Goal: Task Accomplishment & Management: Complete application form

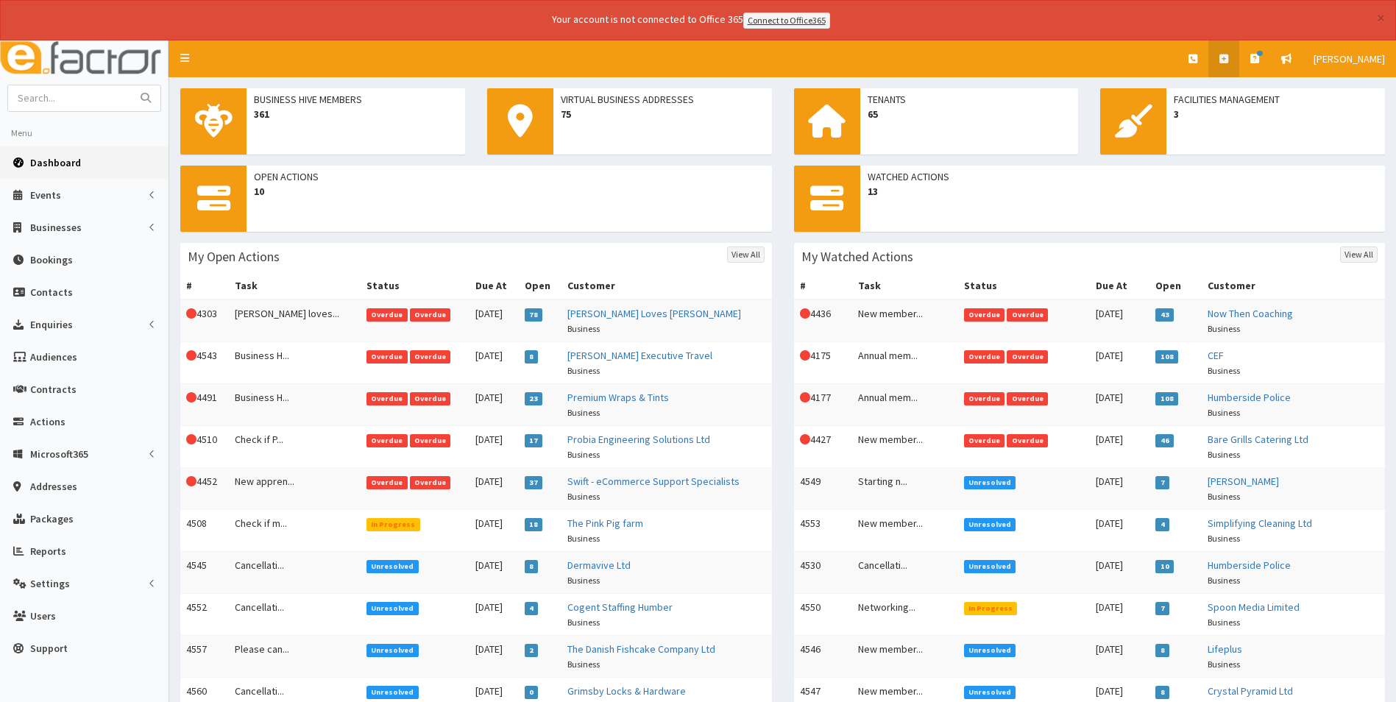
click at [1226, 63] on icon at bounding box center [1223, 59] width 9 height 10
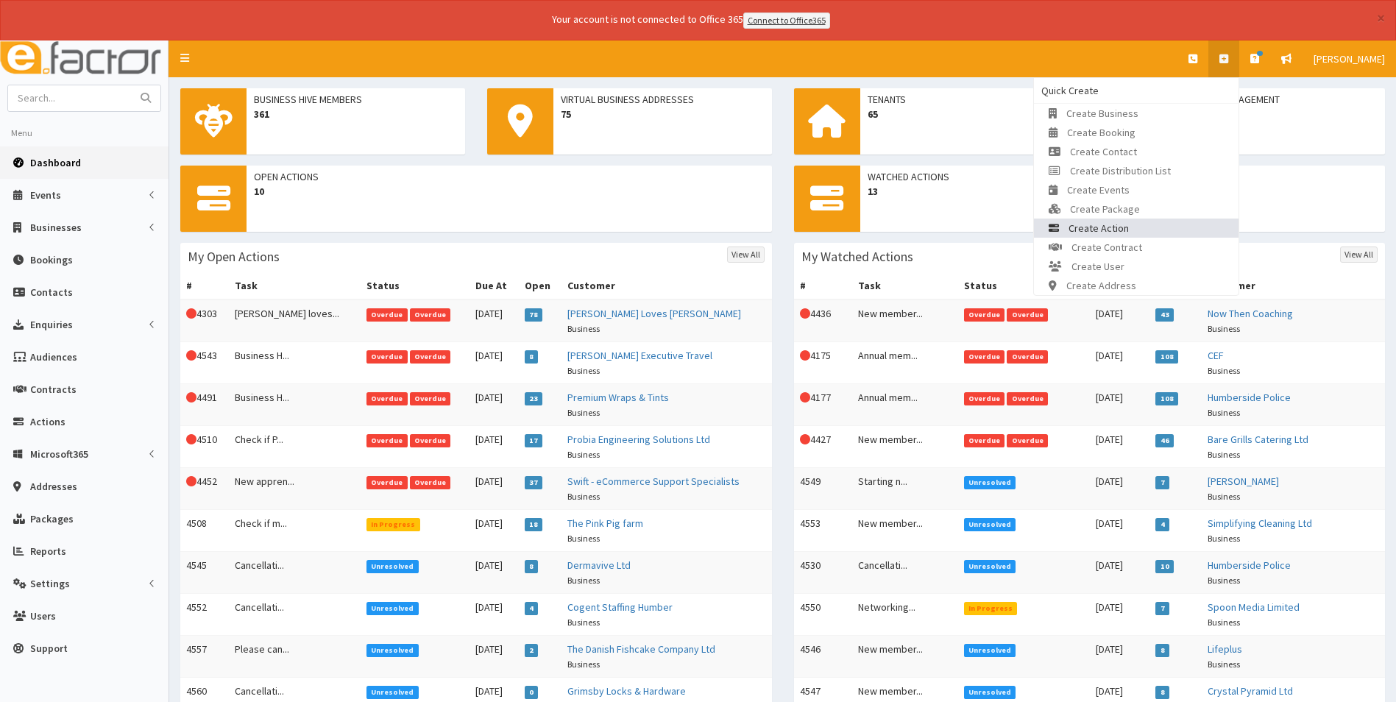
click at [1132, 230] on link "Create Action" at bounding box center [1136, 228] width 205 height 19
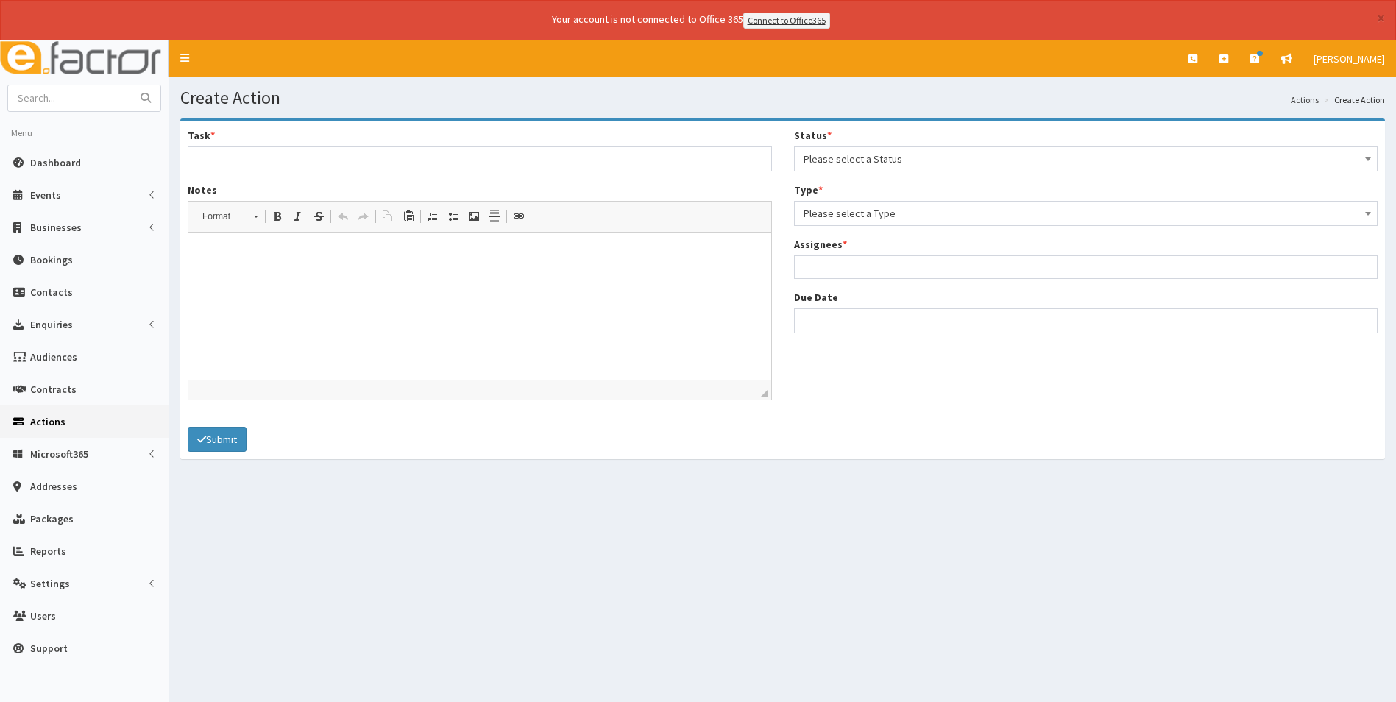
select select
click at [920, 150] on span "Please select a Status" at bounding box center [1085, 159] width 565 height 21
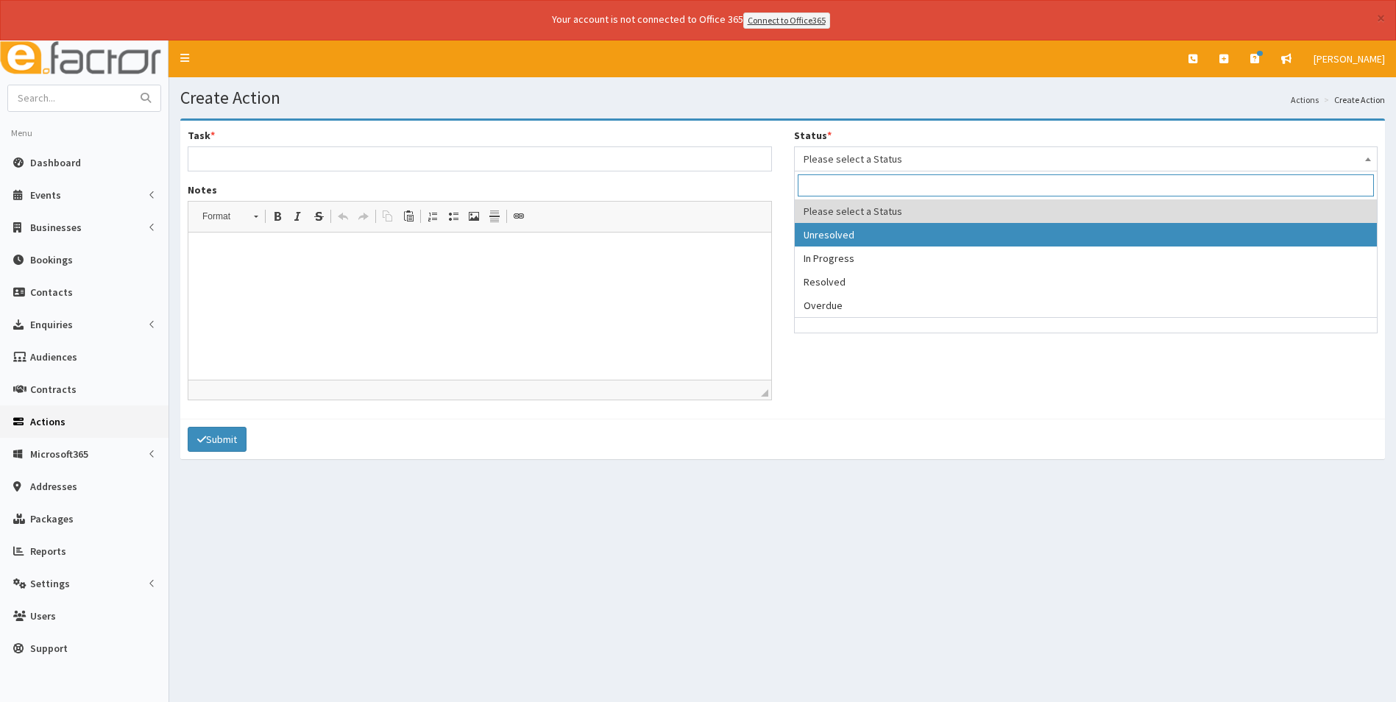
select select "1"
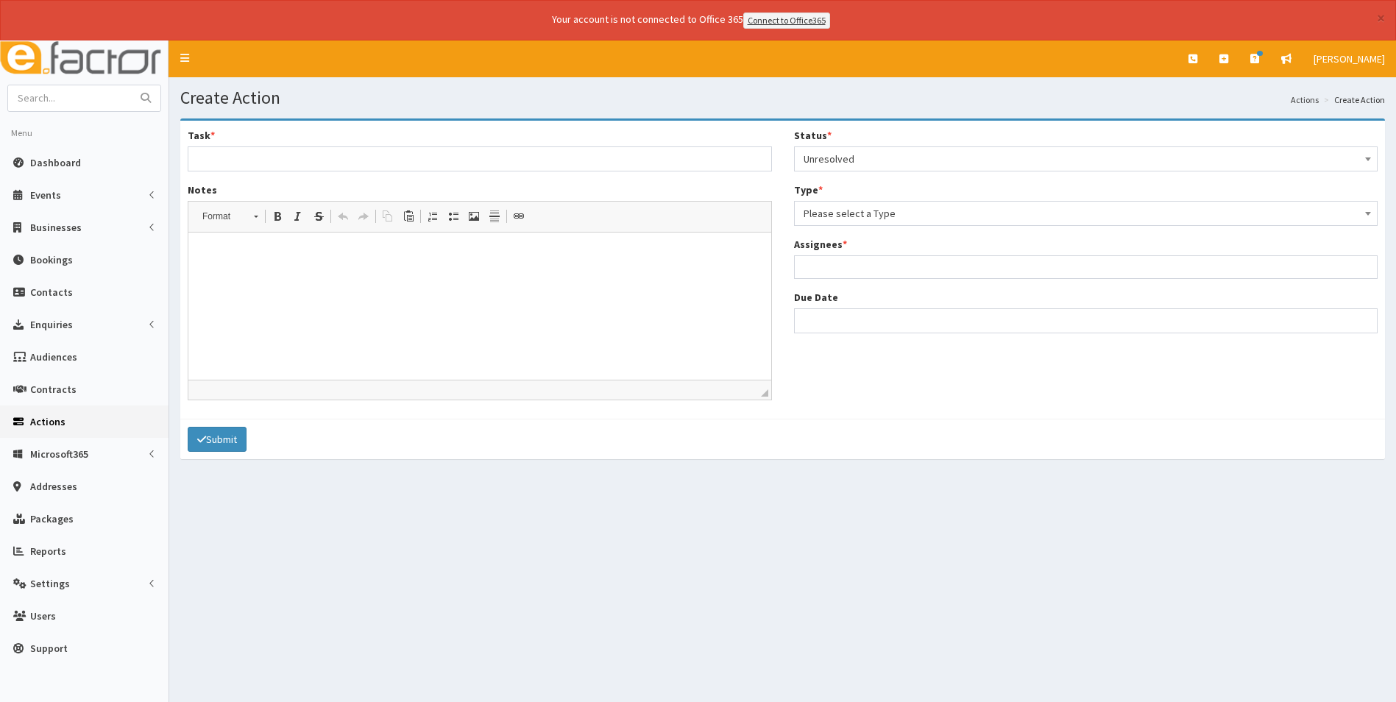
click at [904, 212] on span "Please select a Type" at bounding box center [1085, 213] width 565 height 21
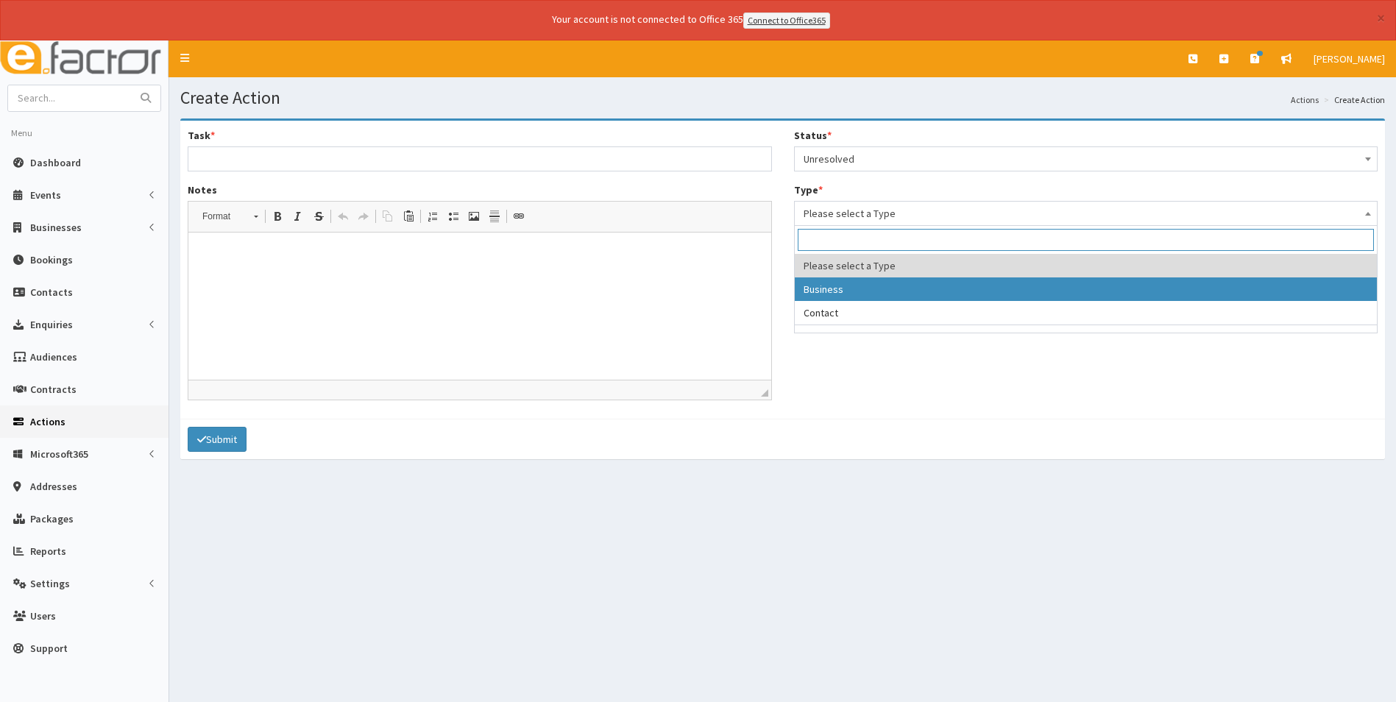
select select "business"
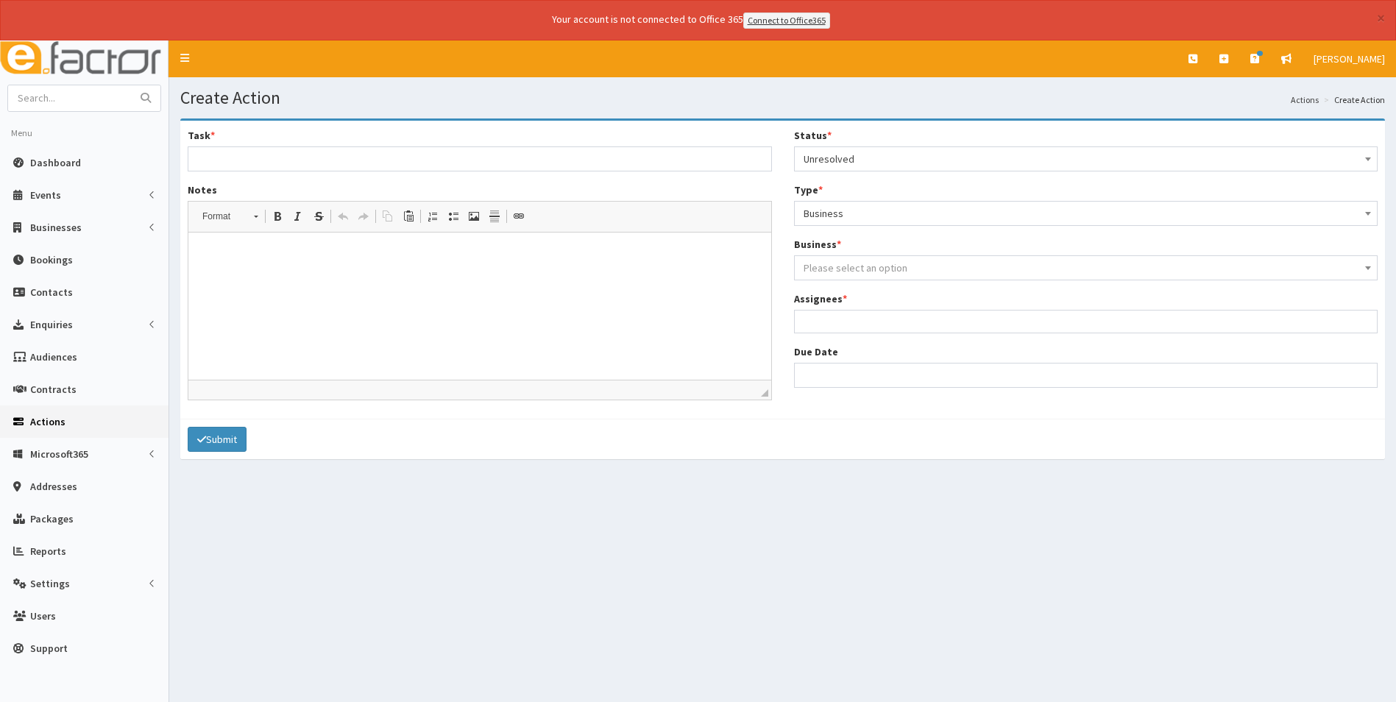
click at [896, 263] on span "Please select an option" at bounding box center [855, 267] width 104 height 13
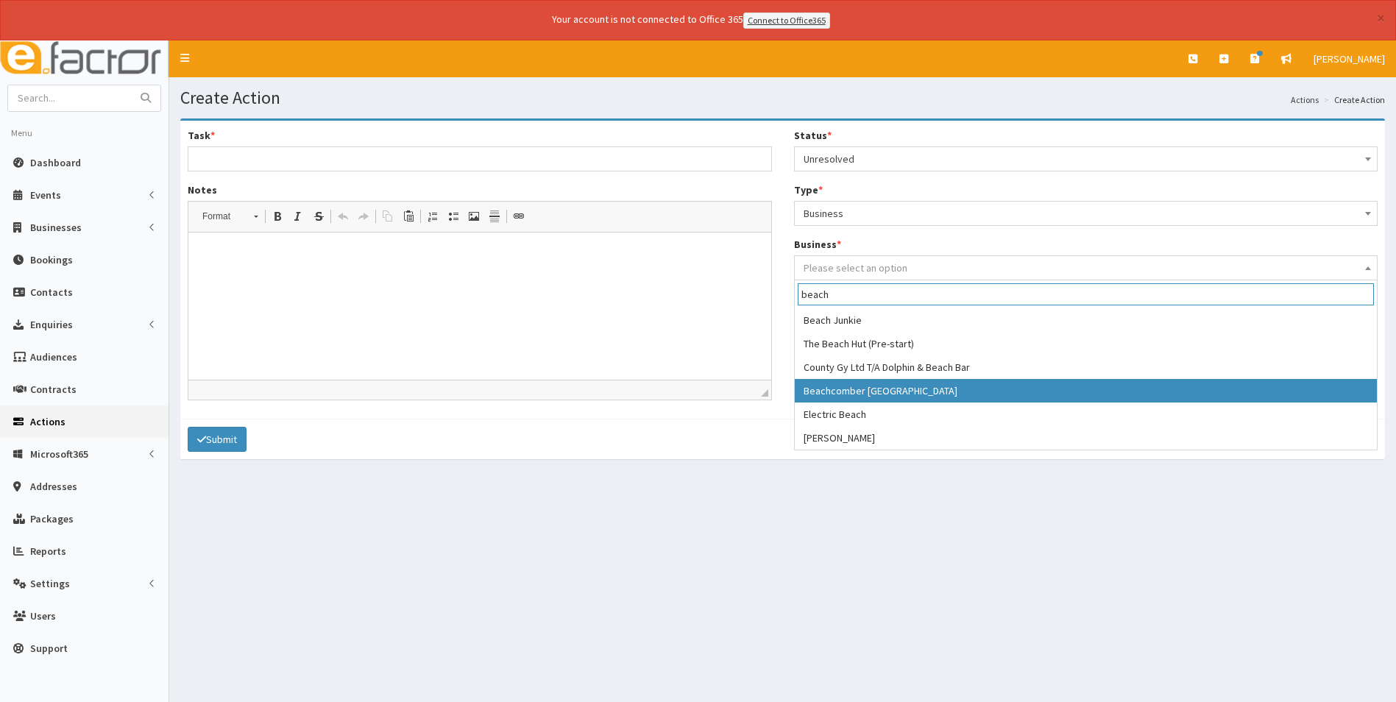
type input "beach"
select select "3306"
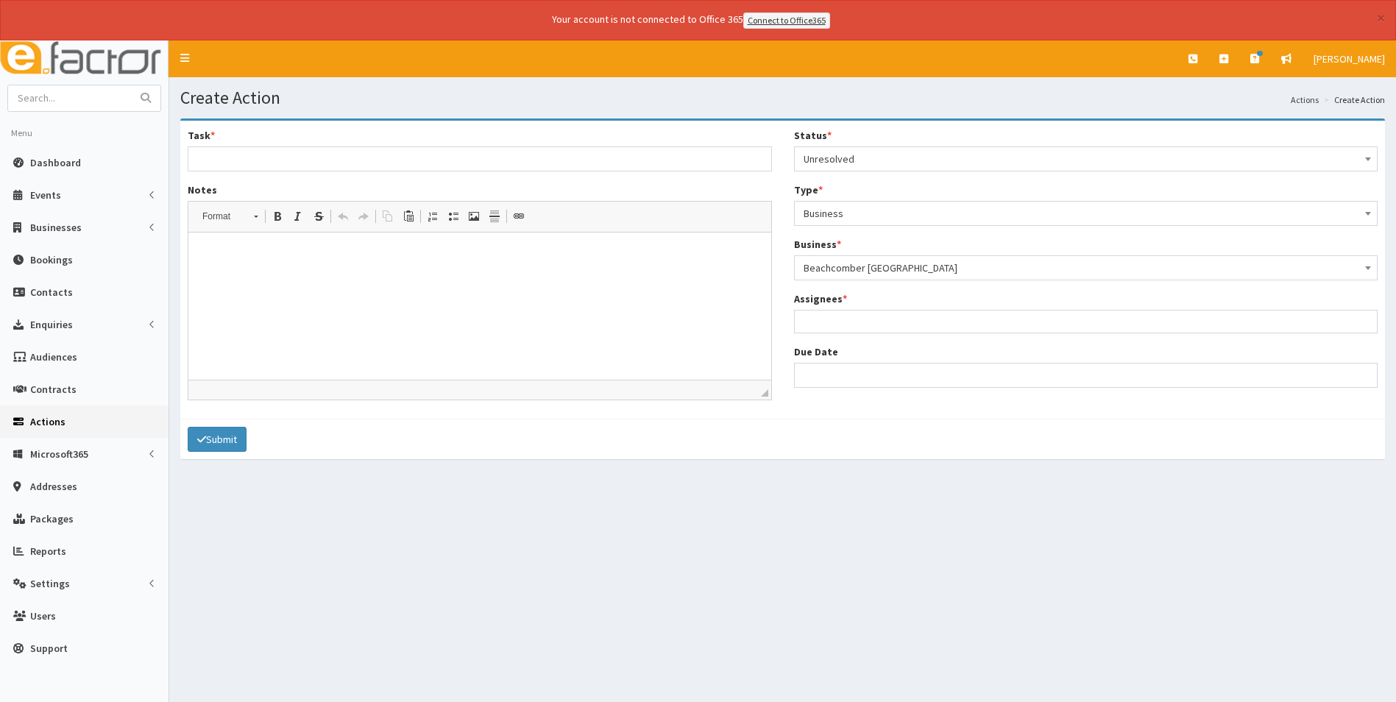
click at [876, 317] on ul at bounding box center [1086, 320] width 583 height 18
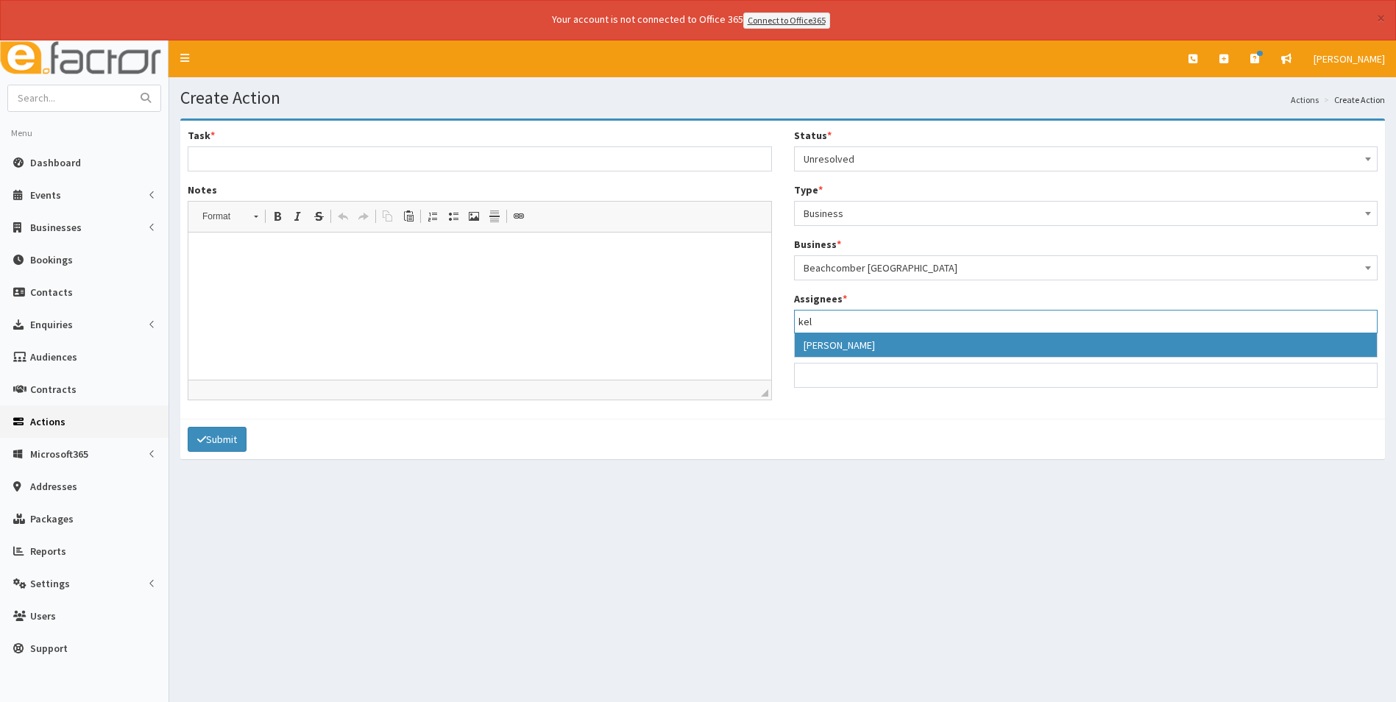
type input "kel"
select select "35"
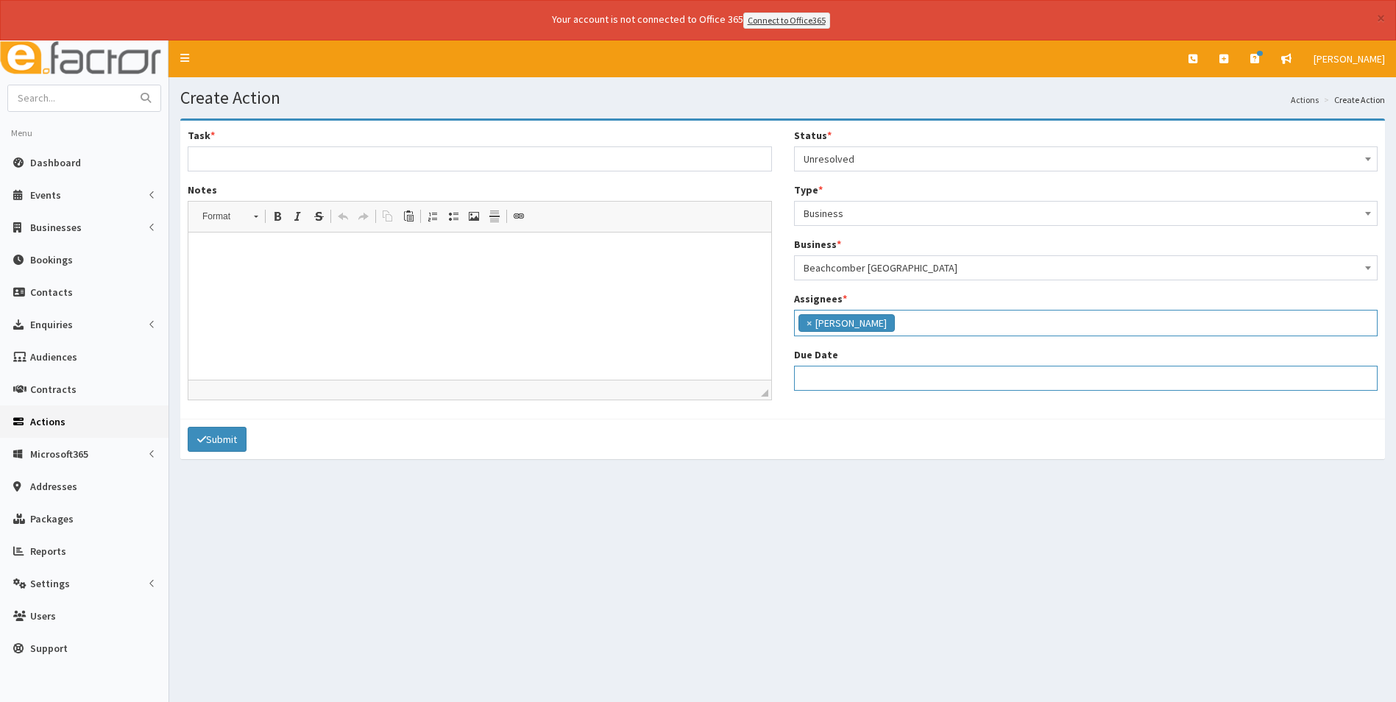
select select "12"
click at [900, 380] on input "Due Date" at bounding box center [1086, 378] width 584 height 25
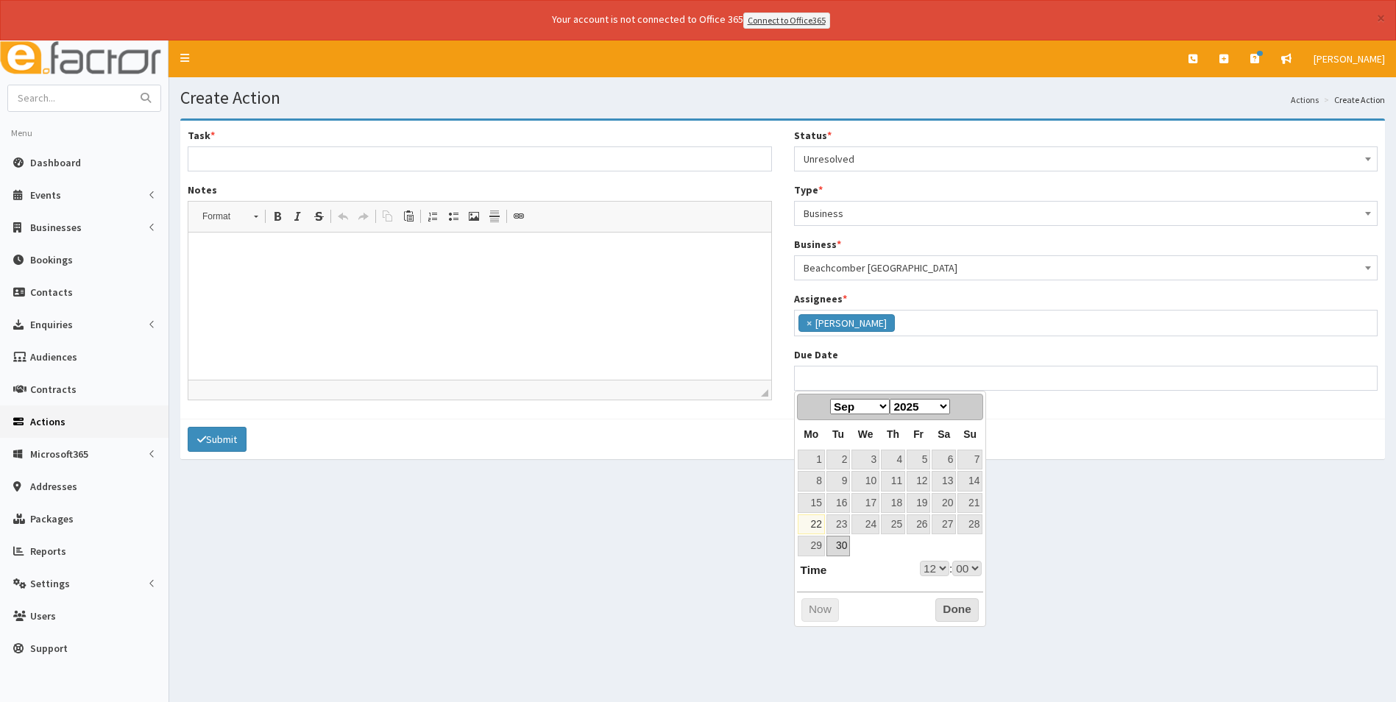
click at [843, 547] on link "30" at bounding box center [838, 546] width 24 height 20
type input "30-09-2025 12:00"
select select "12"
click at [938, 565] on select "00 01 02 03 04 05 06 07 08 09 10 11 12 13 14 15 16 17 18 19 20 21 22 23" at bounding box center [934, 568] width 29 height 15
type input "30-09-2025 17:00"
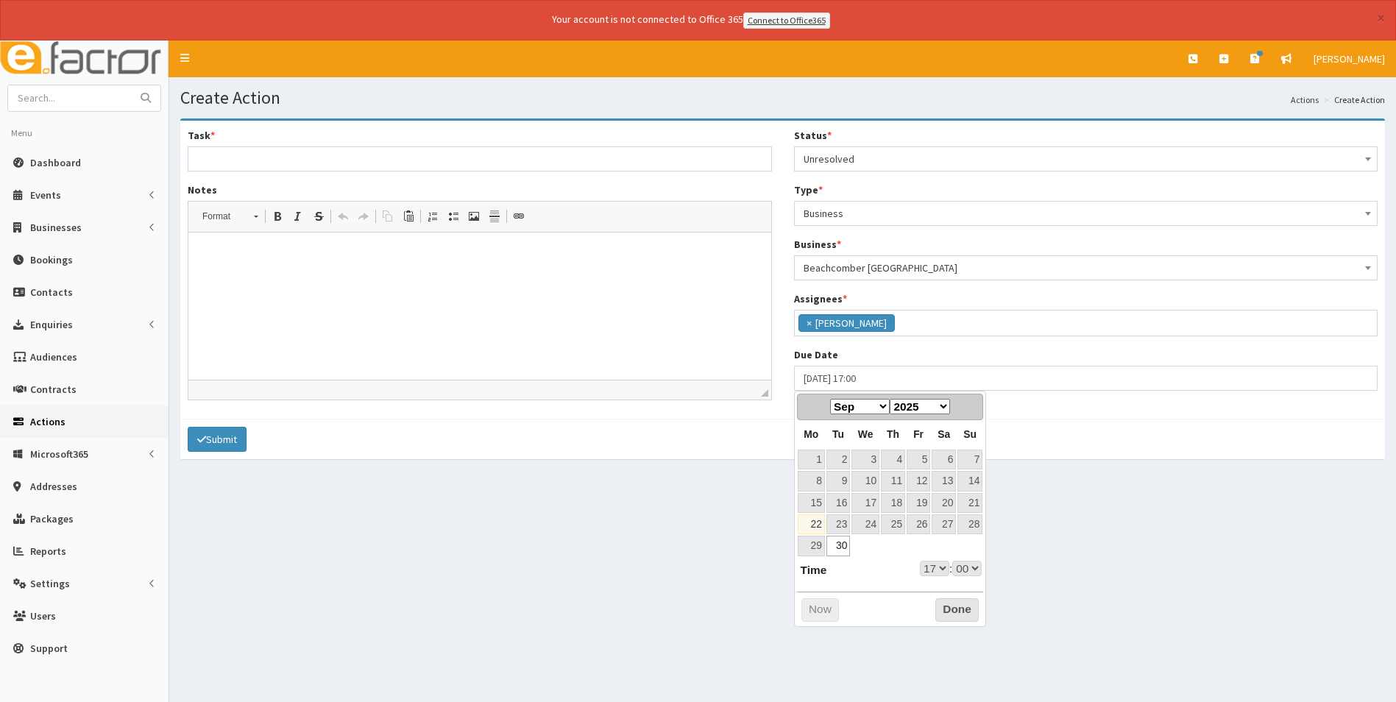
select select "17"
click at [948, 609] on button "Done" at bounding box center [956, 610] width 43 height 24
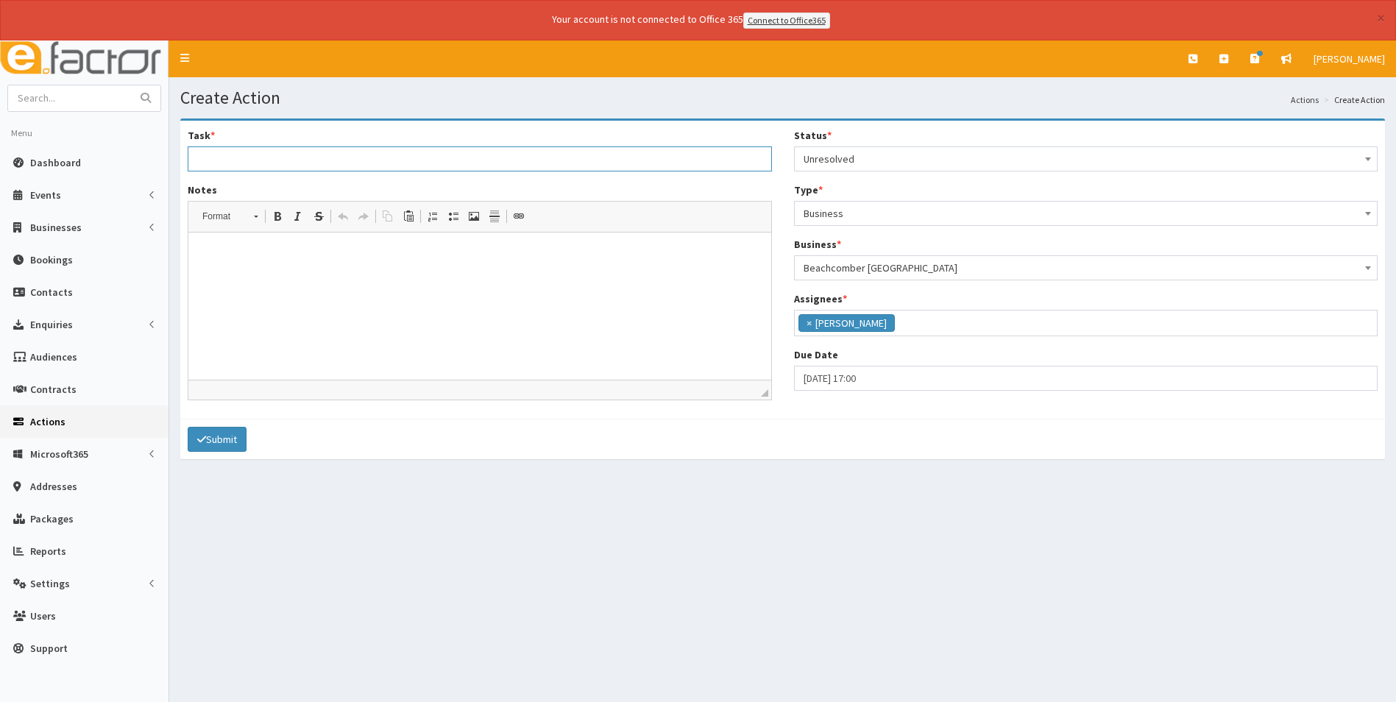
click at [287, 158] on input "Task *" at bounding box center [480, 158] width 584 height 25
click at [310, 277] on html at bounding box center [479, 254] width 583 height 45
click at [301, 166] on input "Coffee Sponsorship" at bounding box center [480, 158] width 584 height 25
type input "Coffee Sponsorship - Brigg"
click at [274, 277] on html at bounding box center [479, 254] width 583 height 45
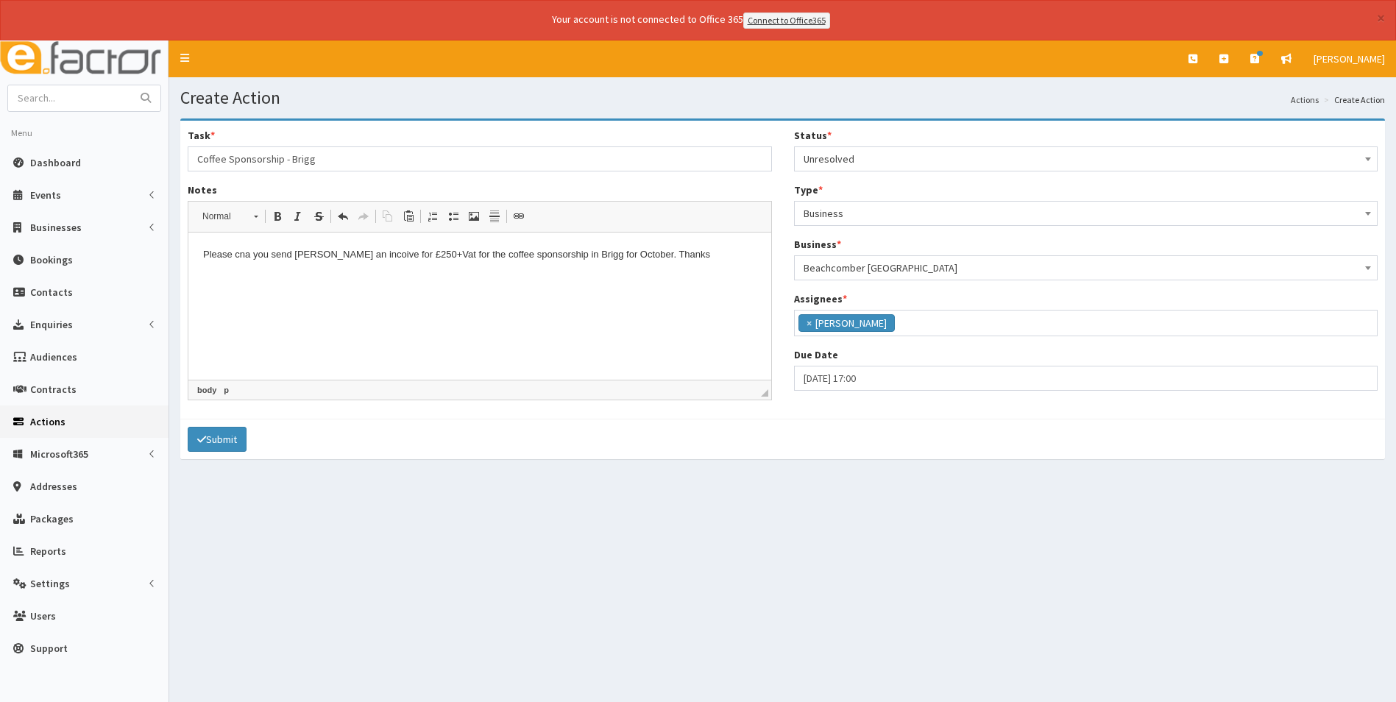
click at [248, 254] on p "Please cna you send Matthew an incoive for £250+Vat for the coffee sponsorship …" at bounding box center [479, 253] width 553 height 15
click at [401, 277] on html "Please can you send Matthew an incoive for £250+Vat for the coffee sponsorship …" at bounding box center [479, 254] width 583 height 45
click at [367, 250] on p "Please can you send Matthew an incoive for £250+Vat for the coffee sponsorship …" at bounding box center [479, 253] width 553 height 15
click at [468, 277] on html "Please can you send Matthew an invoic e for £250+Vat for the coffee sponsorship…" at bounding box center [479, 254] width 583 height 45
click at [230, 430] on button "Submit" at bounding box center [217, 439] width 59 height 25
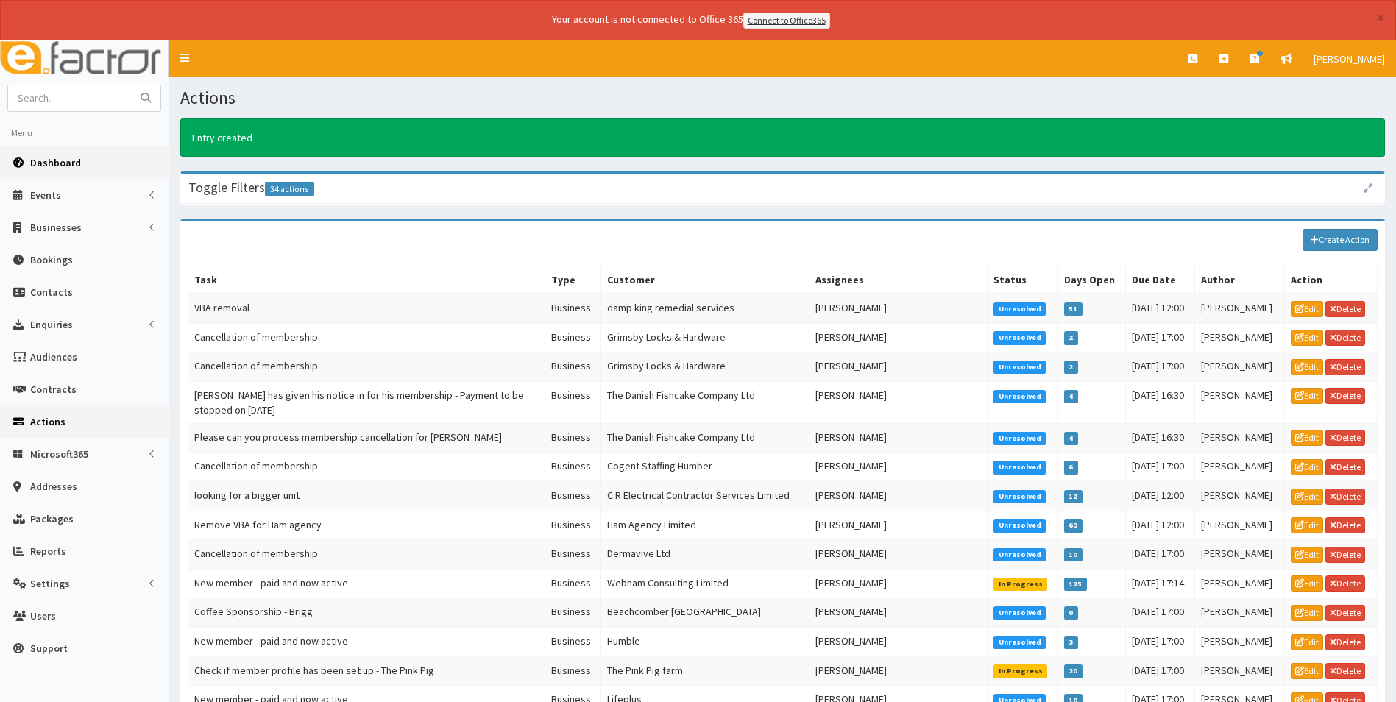
click at [52, 166] on span "Dashboard" at bounding box center [55, 162] width 51 height 13
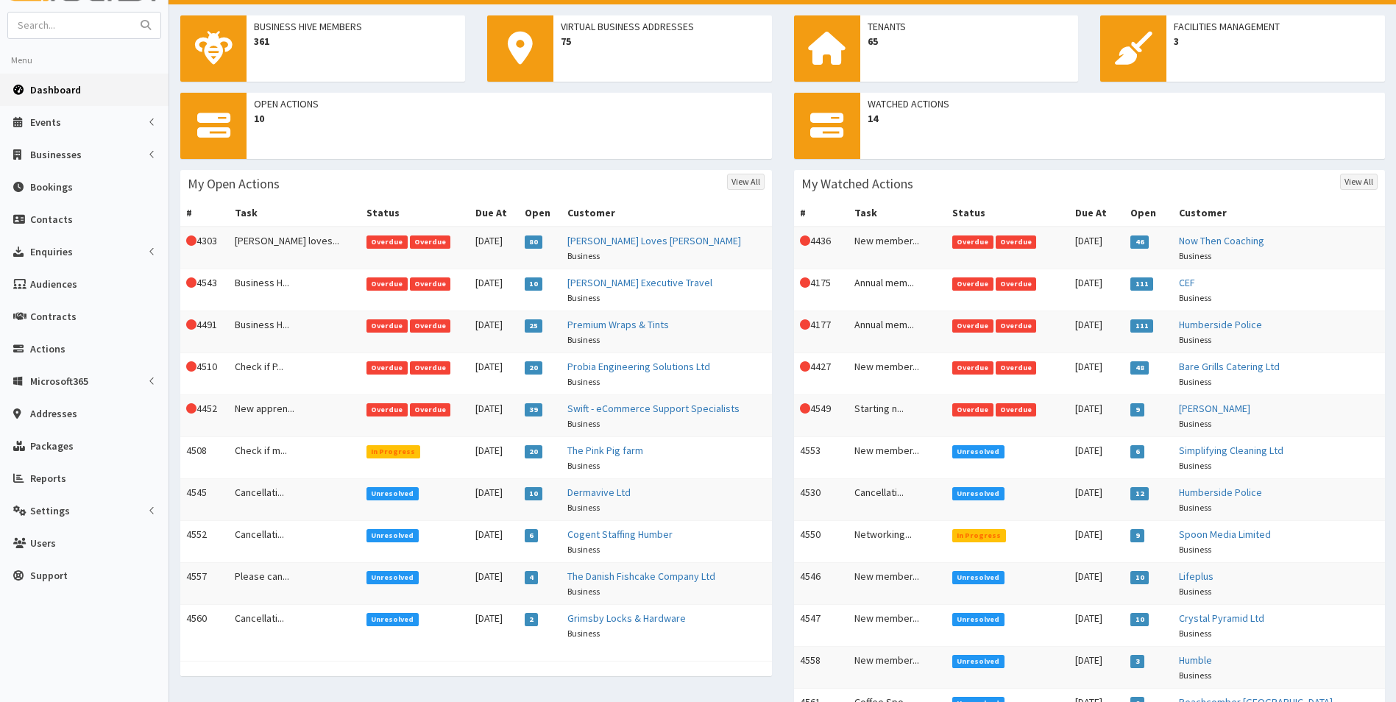
scroll to position [74, 0]
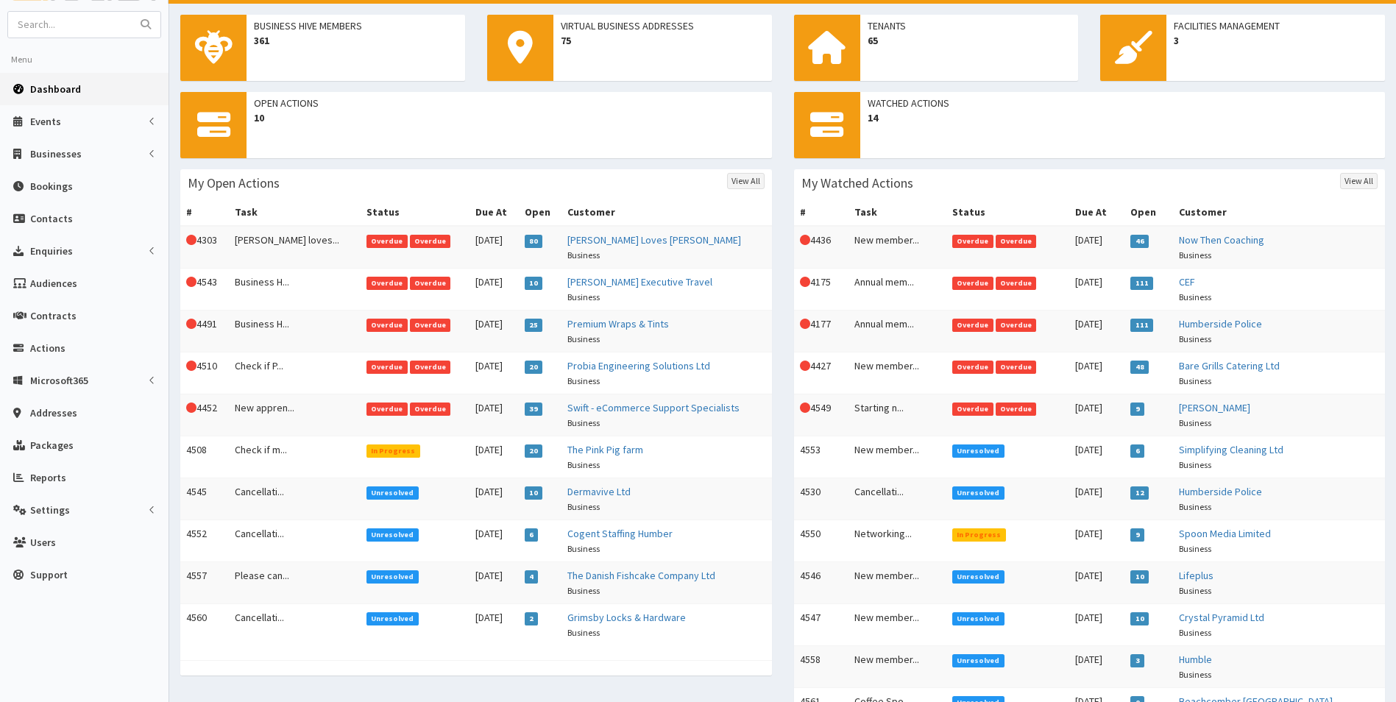
click at [978, 366] on span "Overdue" at bounding box center [972, 367] width 41 height 13
click at [887, 324] on td "Annual mem..." at bounding box center [897, 331] width 98 height 42
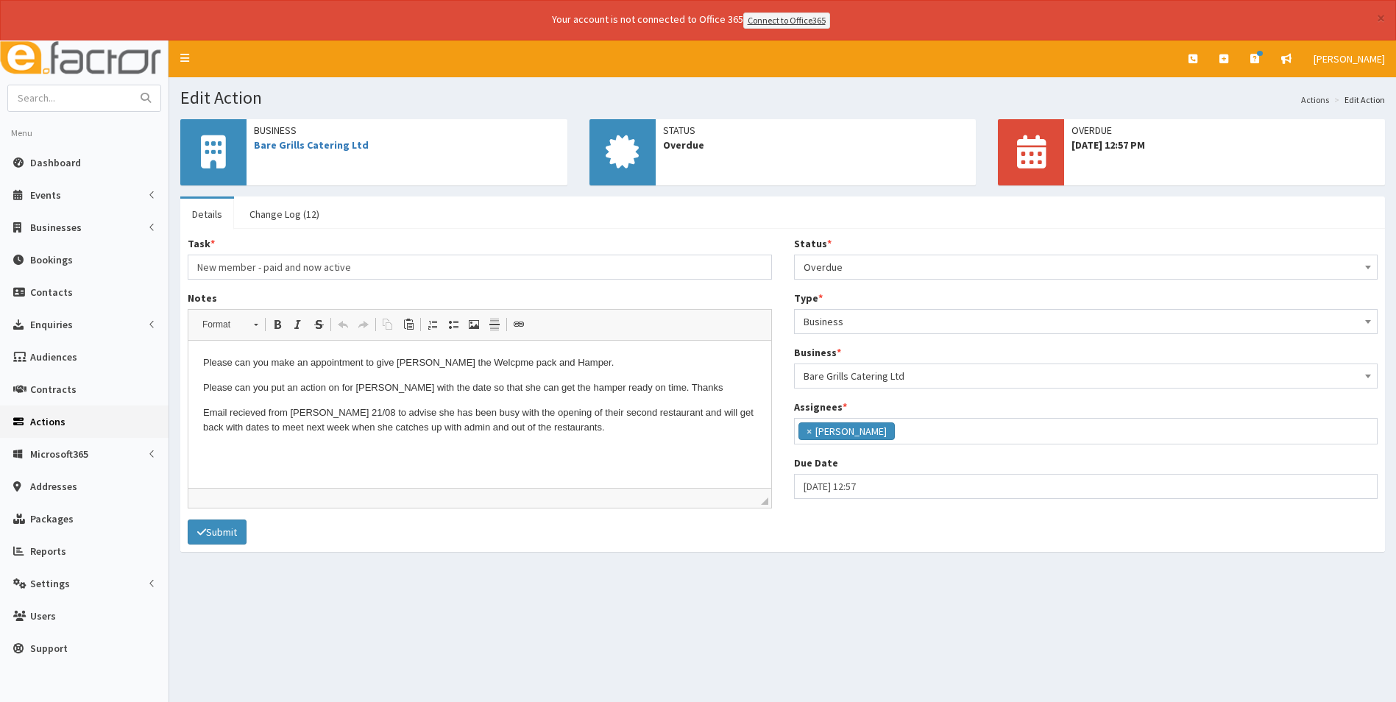
scroll to position [177, 0]
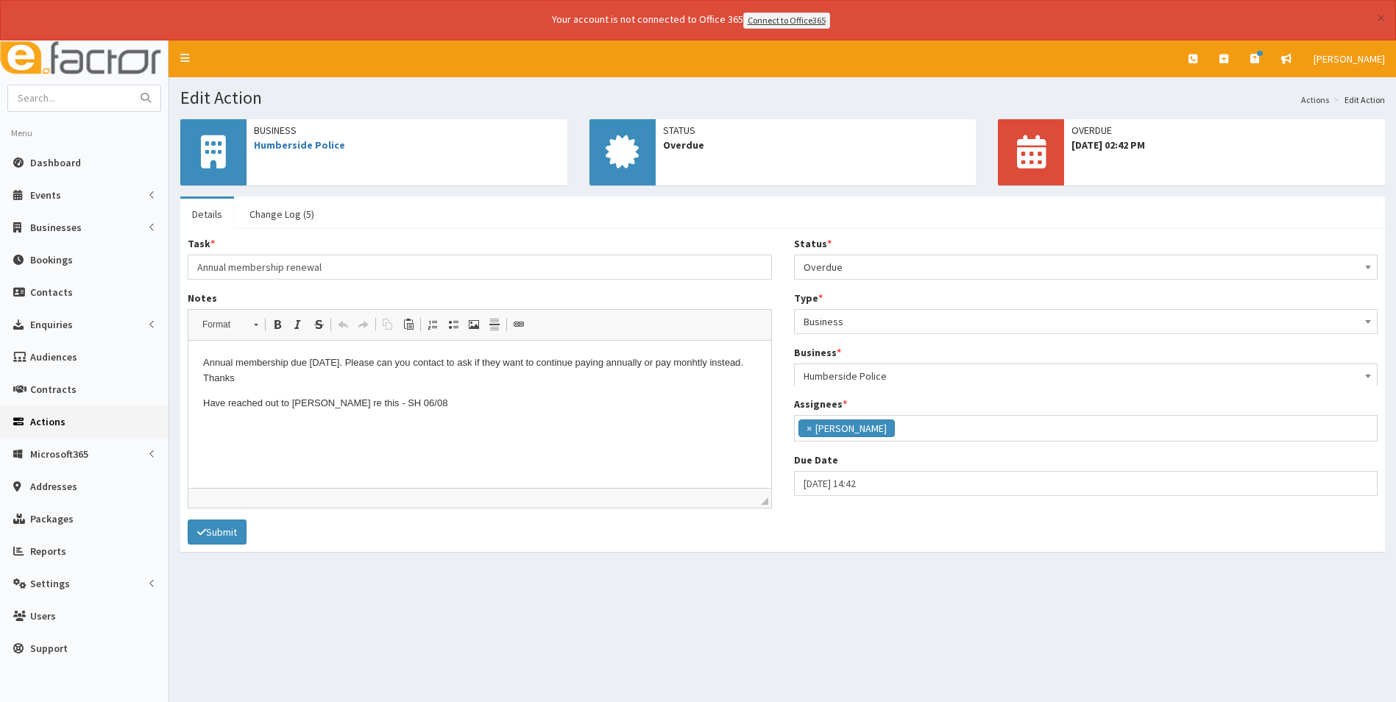
scroll to position [163, 0]
click at [944, 261] on span "Overdue" at bounding box center [1085, 267] width 565 height 21
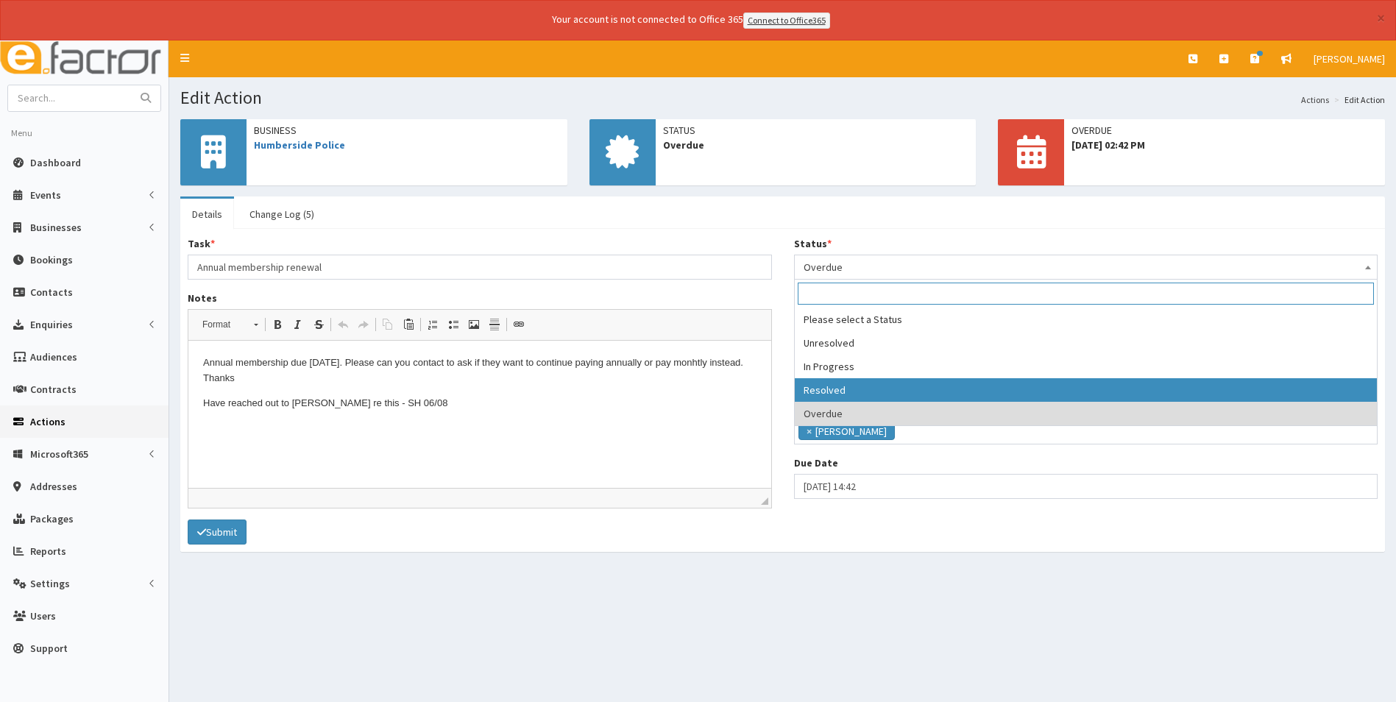
select select "3"
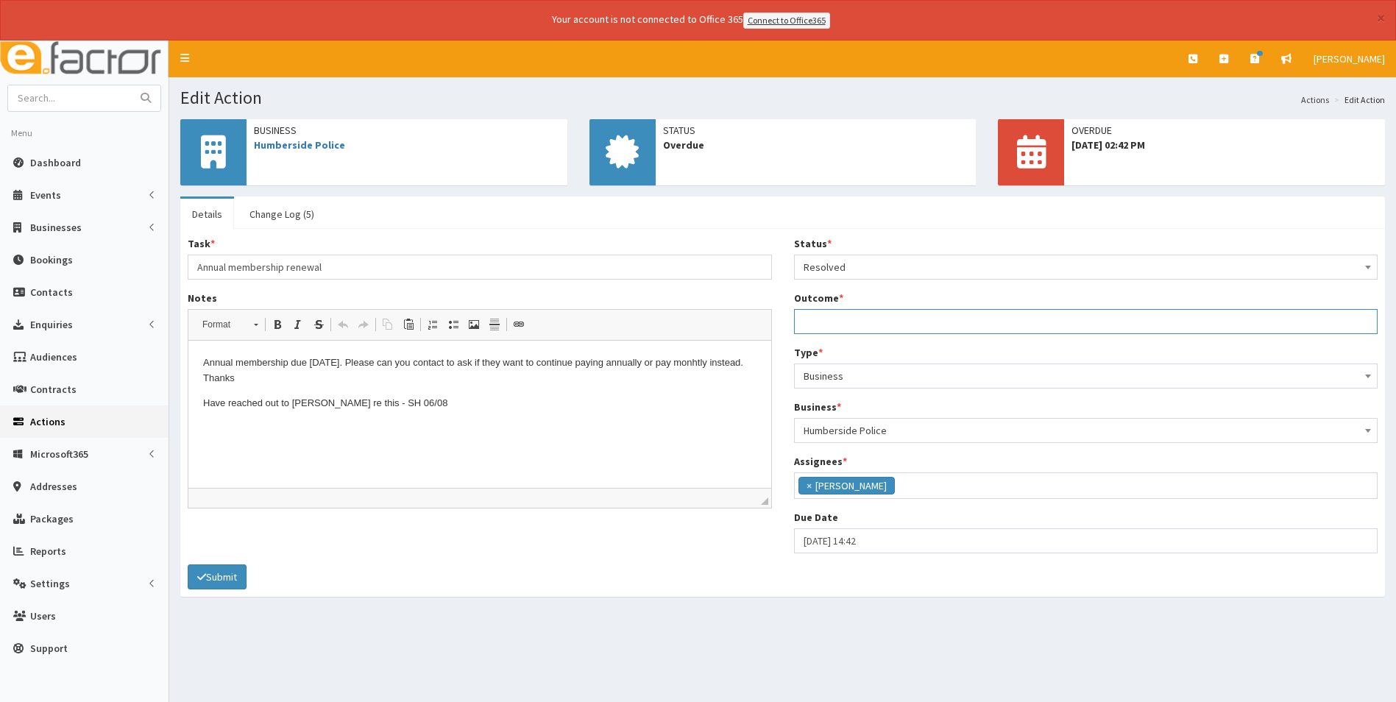
click at [860, 326] on input "Outcome *" at bounding box center [1086, 321] width 584 height 25
type input "membership has been cancelled"
click at [202, 581] on icon "submit" at bounding box center [201, 577] width 9 height 10
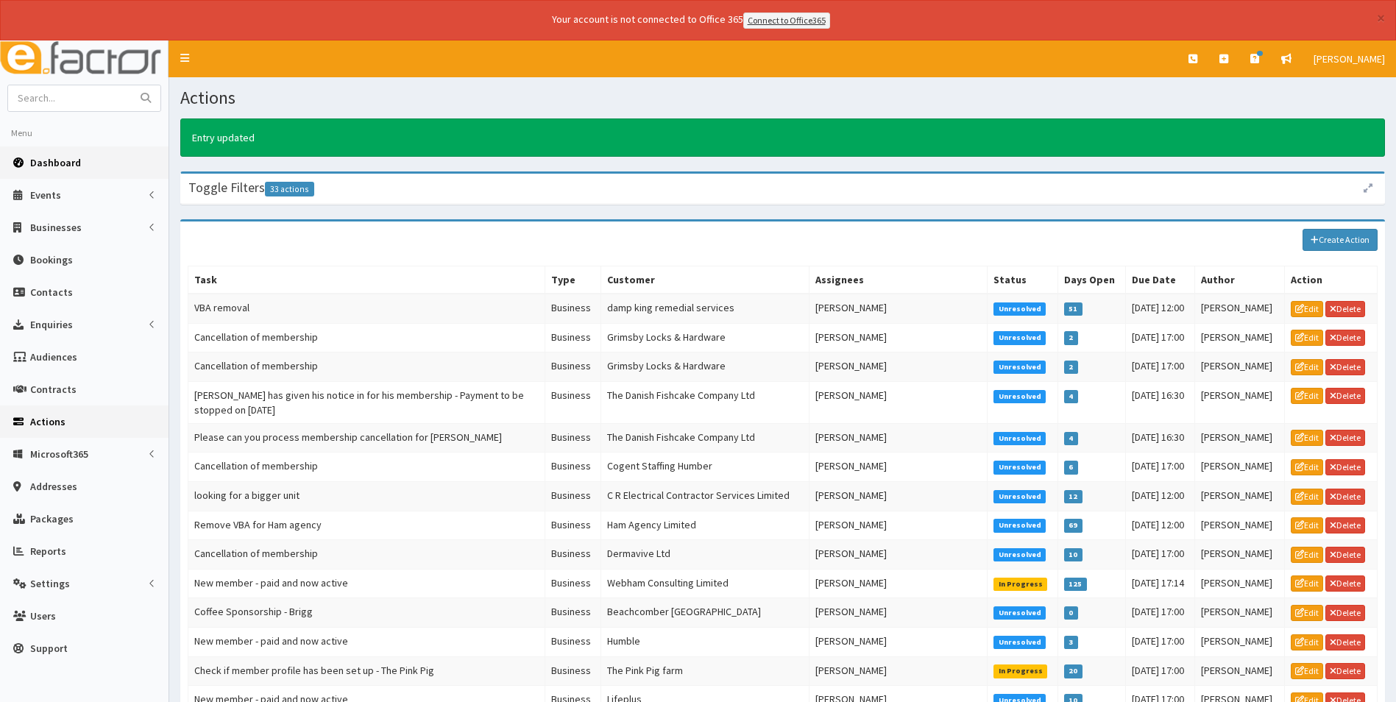
click at [83, 162] on link "Dashboard" at bounding box center [84, 162] width 168 height 32
